Goal: Information Seeking & Learning: Check status

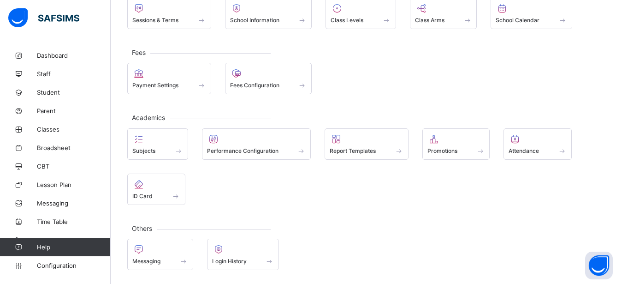
scroll to position [78, 0]
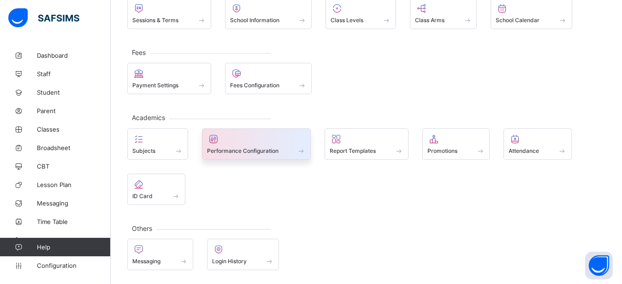
click at [264, 150] on span "Performance Configuration" at bounding box center [243, 150] width 72 height 7
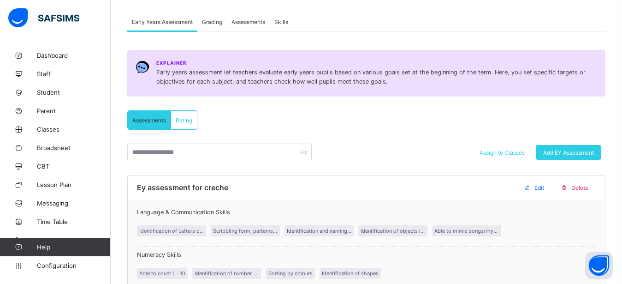
click at [213, 24] on span "Grading" at bounding box center [212, 21] width 20 height 7
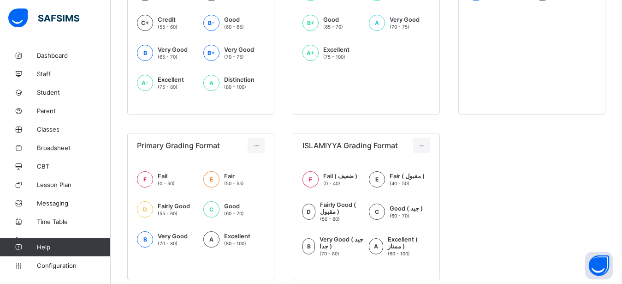
scroll to position [345, 0]
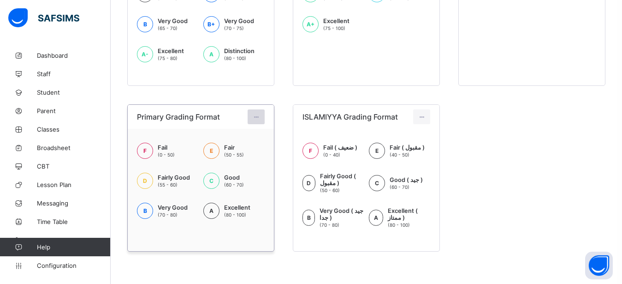
click at [258, 115] on icon at bounding box center [256, 117] width 8 height 7
click at [250, 137] on div "Edit Format" at bounding box center [242, 137] width 36 height 9
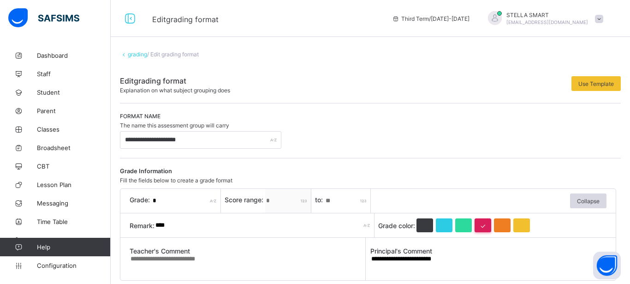
type input "**********"
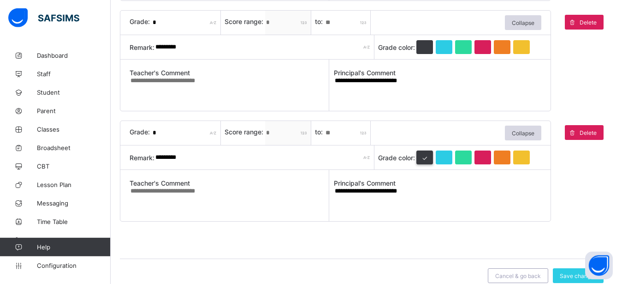
scroll to position [620, 0]
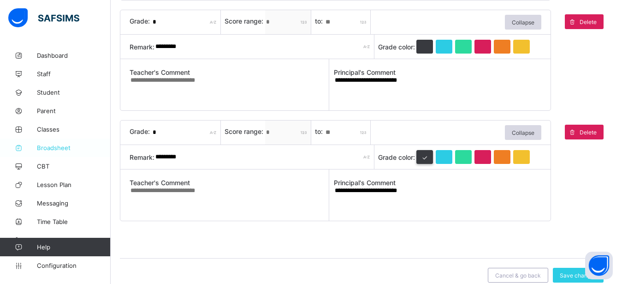
click at [65, 150] on span "Broadsheet" at bounding box center [74, 147] width 74 height 7
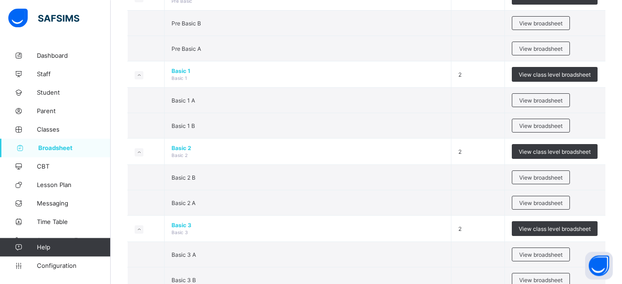
scroll to position [282, 0]
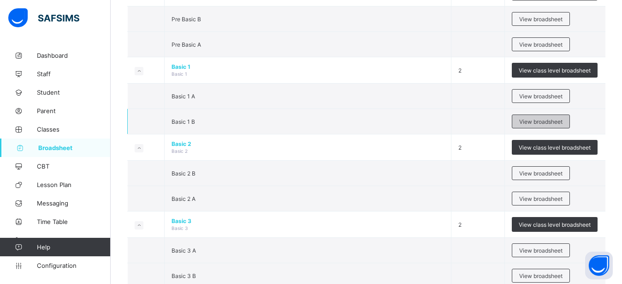
click at [541, 126] on div "View broadsheet" at bounding box center [541, 121] width 58 height 14
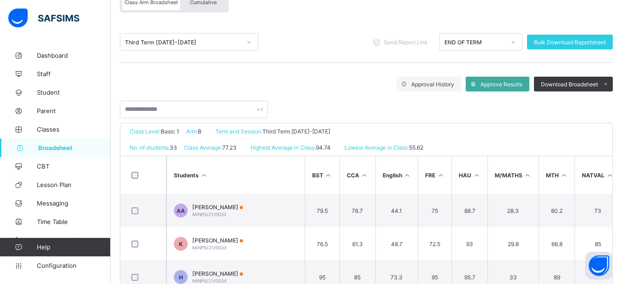
scroll to position [118, 0]
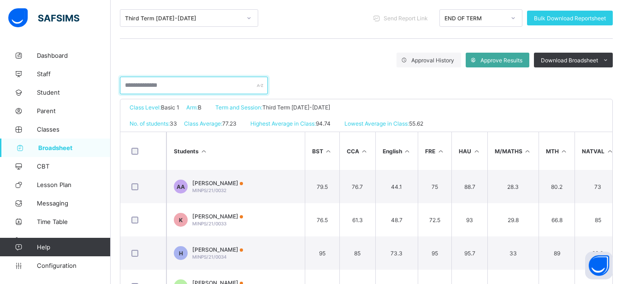
click at [158, 89] on input "text" at bounding box center [194, 86] width 148 height 18
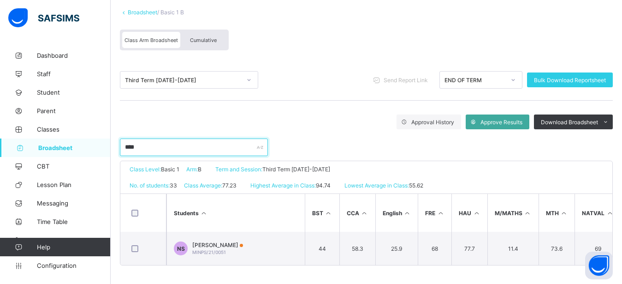
scroll to position [64, 0]
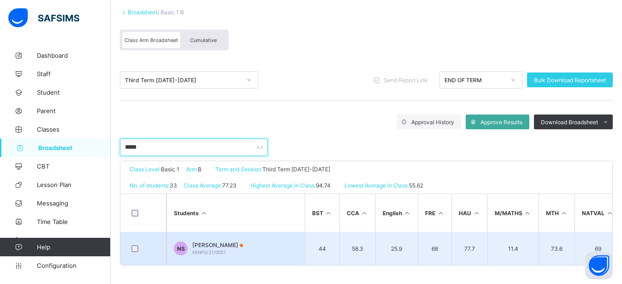
type input "*****"
click at [202, 241] on div "[PERSON_NAME]/21/0051" at bounding box center [217, 248] width 51 height 14
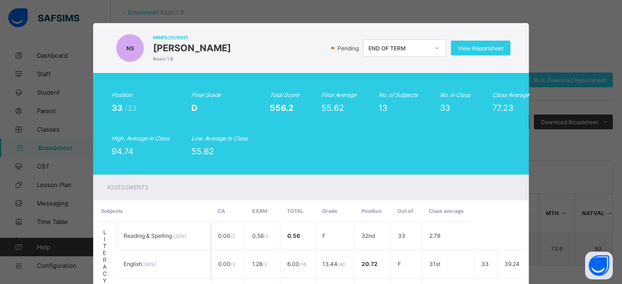
drag, startPoint x: 625, startPoint y: 280, endPoint x: 619, endPoint y: 280, distance: 6.5
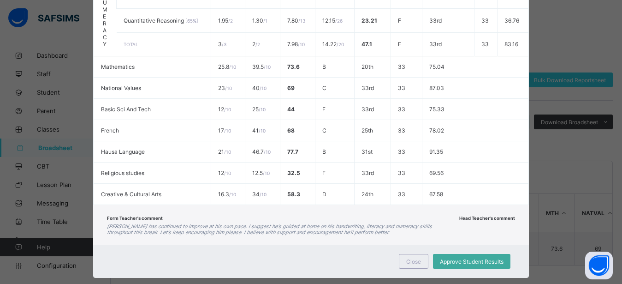
scroll to position [423, 0]
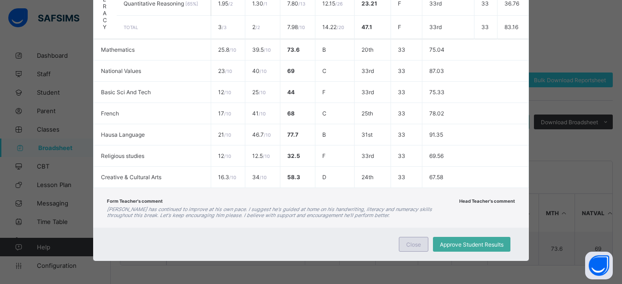
click at [414, 244] on span "Close" at bounding box center [414, 244] width 15 height 7
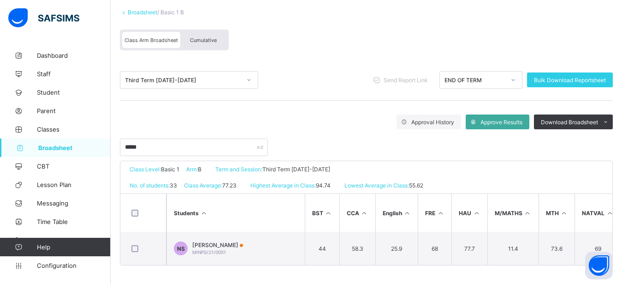
click at [217, 33] on div "Cumulative" at bounding box center [203, 40] width 46 height 16
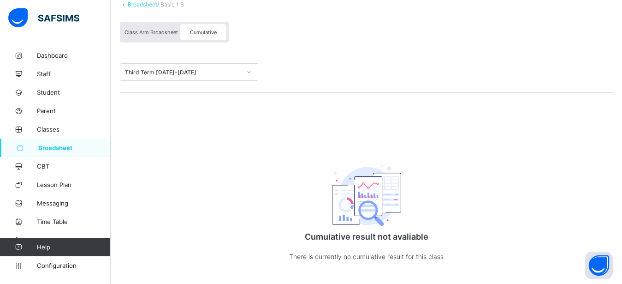
scroll to position [0, 0]
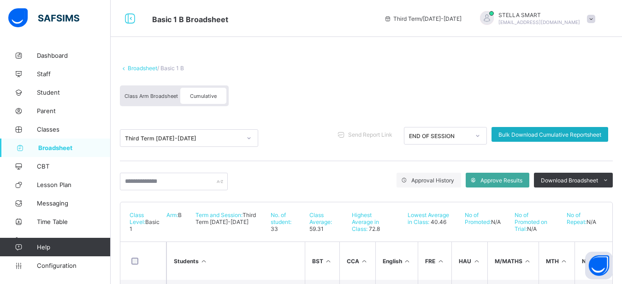
click at [562, 136] on span "Bulk Download Cumulative Reportsheet" at bounding box center [550, 134] width 103 height 7
click at [150, 93] on span "Class Arm Broadsheet" at bounding box center [152, 96] width 54 height 6
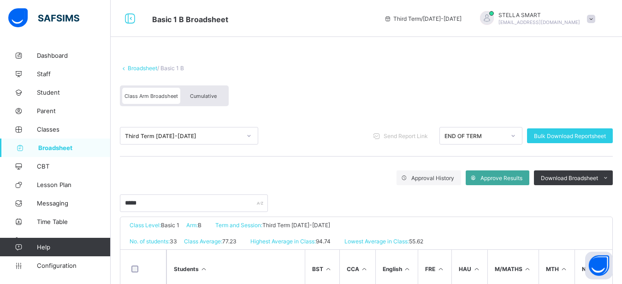
scroll to position [36, 0]
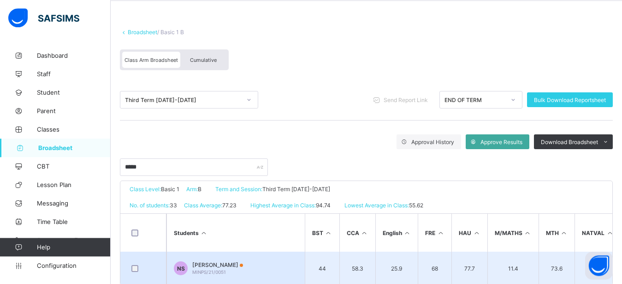
click at [250, 256] on td "[PERSON_NAME]/21/0051" at bounding box center [236, 267] width 138 height 33
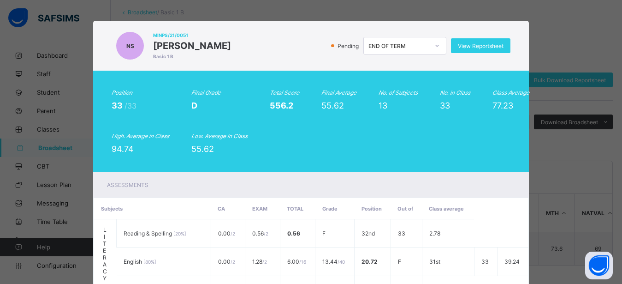
scroll to position [0, 0]
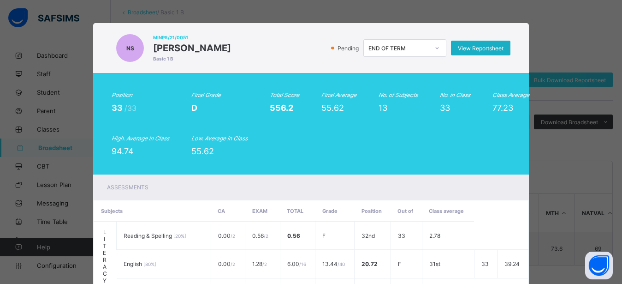
click at [472, 50] on span "View Reportsheet" at bounding box center [481, 48] width 46 height 7
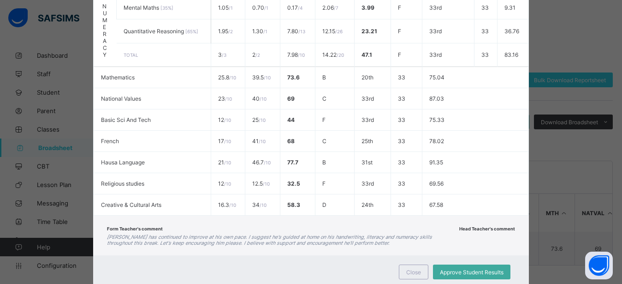
scroll to position [423, 0]
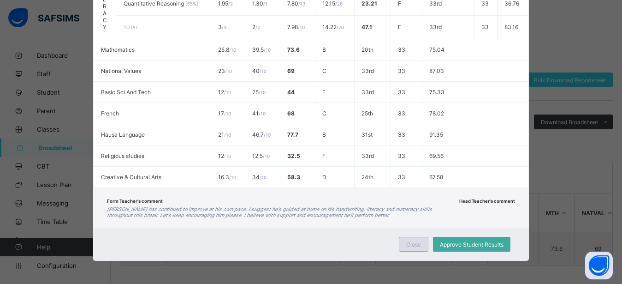
click at [402, 243] on div "Close" at bounding box center [414, 244] width 30 height 15
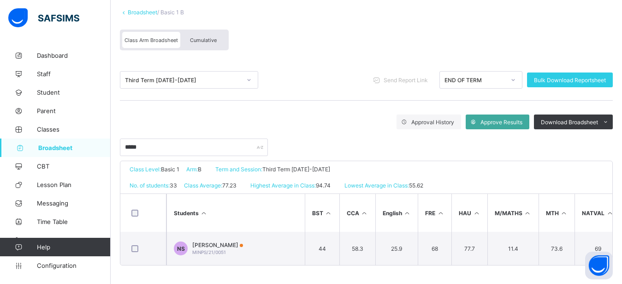
click at [205, 32] on div "Cumulative" at bounding box center [203, 40] width 46 height 16
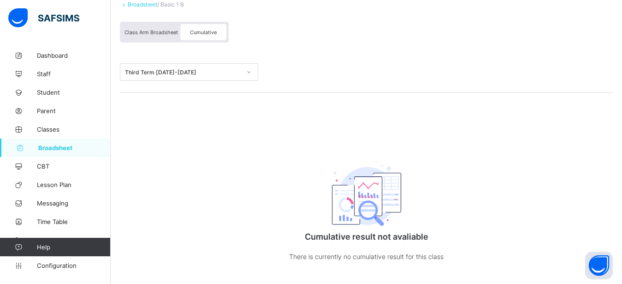
scroll to position [0, 0]
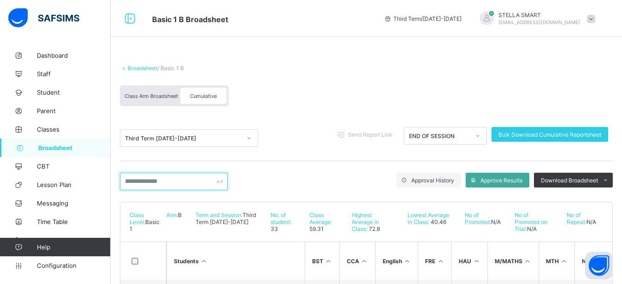
click at [165, 182] on input "text" at bounding box center [174, 182] width 108 height 18
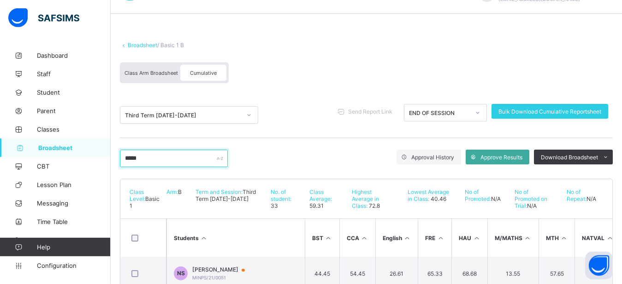
scroll to position [56, 0]
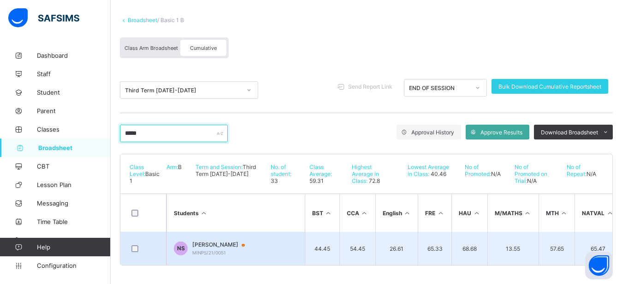
type input "*****"
click at [214, 233] on td "[PERSON_NAME]/21/0051" at bounding box center [236, 248] width 138 height 33
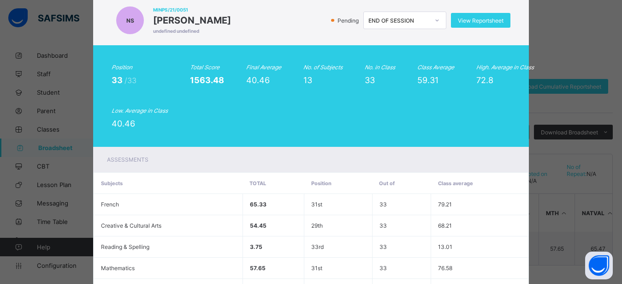
scroll to position [0, 0]
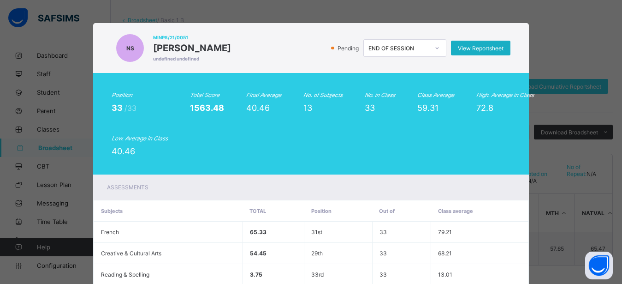
click at [467, 48] on span "View Reportsheet" at bounding box center [481, 48] width 46 height 7
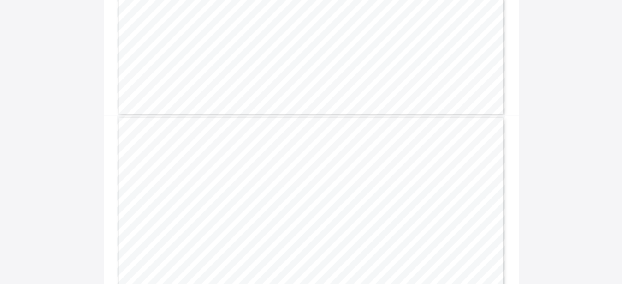
scroll to position [565, 0]
click at [262, 171] on div "= Gwarzo Road, P.O. Box 701, Kano - Nigeria. Tel: 0906 358 2631, 0809 948 5785 …" at bounding box center [311, 206] width 389 height 275
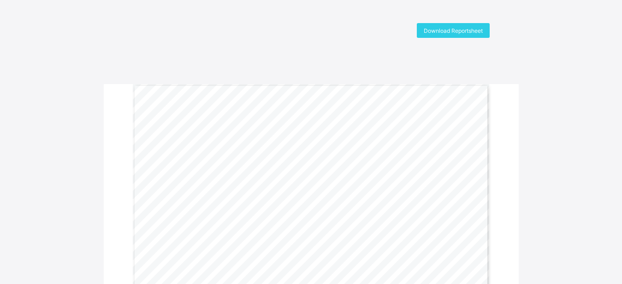
click at [328, 233] on span "Page 1" at bounding box center [327, 232] width 1 height 5
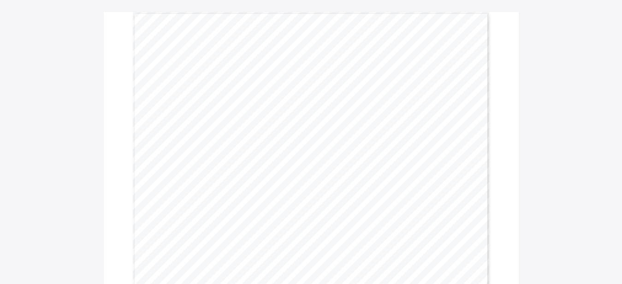
scroll to position [71, 0]
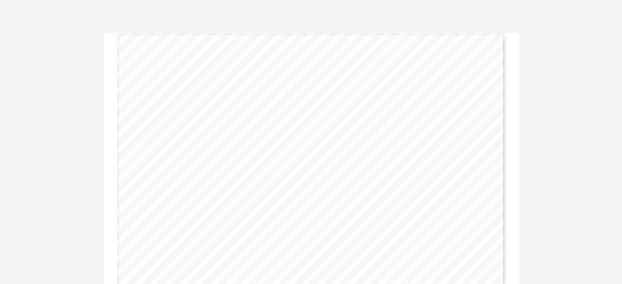
scroll to position [79, 0]
